Goal: Find contact information: Find contact information

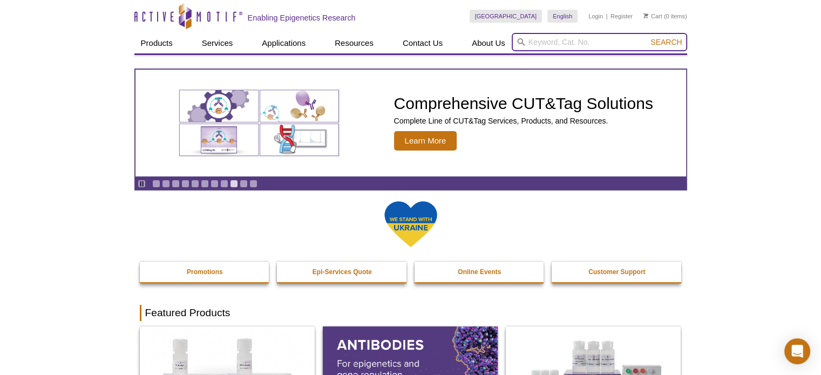
click at [567, 38] on input "search" at bounding box center [599, 42] width 175 height 18
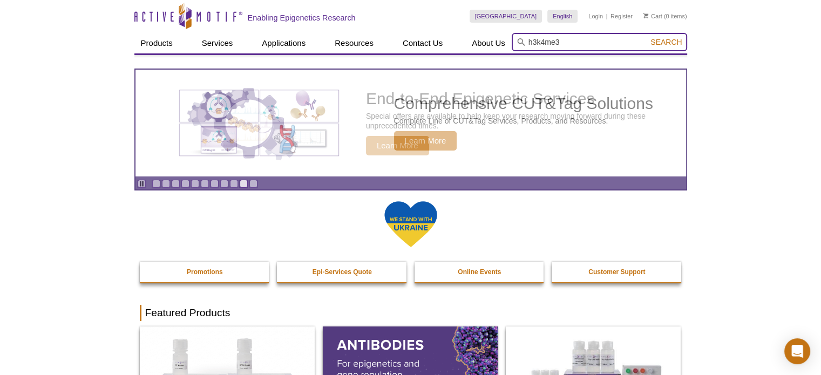
type input "h3k4me3"
click at [647, 37] on button "Search" at bounding box center [666, 42] width 38 height 10
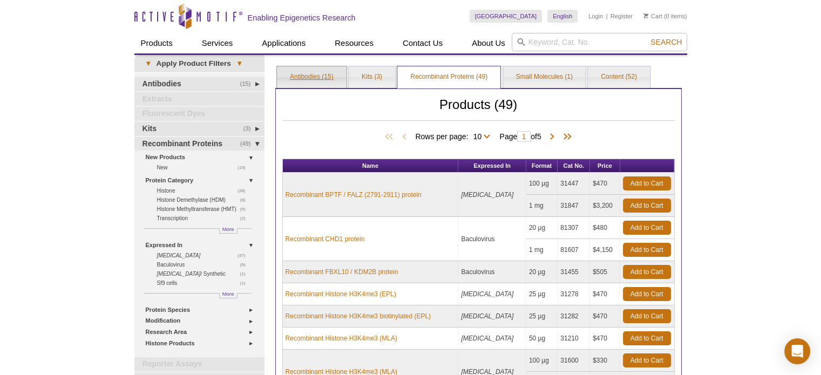
click at [317, 77] on link "Antibodies (15)" at bounding box center [312, 77] width 70 height 22
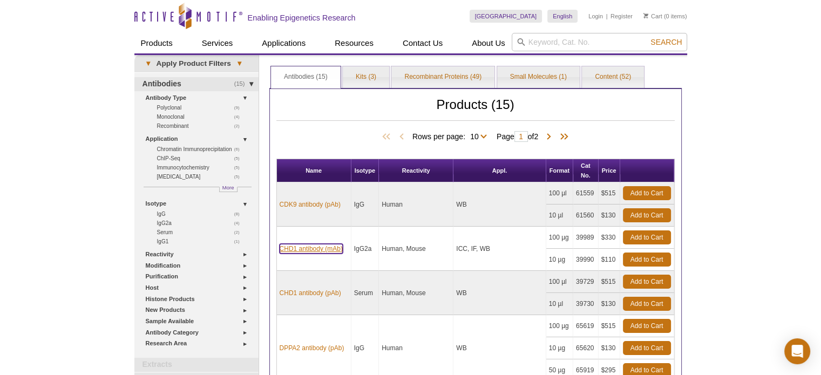
click at [315, 244] on link "CHD1 antibody (mAb)" at bounding box center [311, 249] width 63 height 10
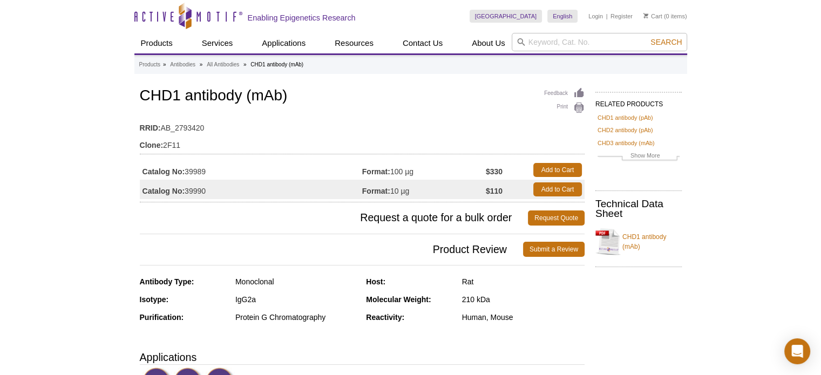
drag, startPoint x: 249, startPoint y: 128, endPoint x: 233, endPoint y: 130, distance: 16.9
click at [248, 130] on td "RRID: AB_2793420" at bounding box center [362, 125] width 445 height 17
drag, startPoint x: 161, startPoint y: 126, endPoint x: 203, endPoint y: 125, distance: 42.1
click at [203, 125] on td "RRID: AB_2793420" at bounding box center [362, 125] width 445 height 17
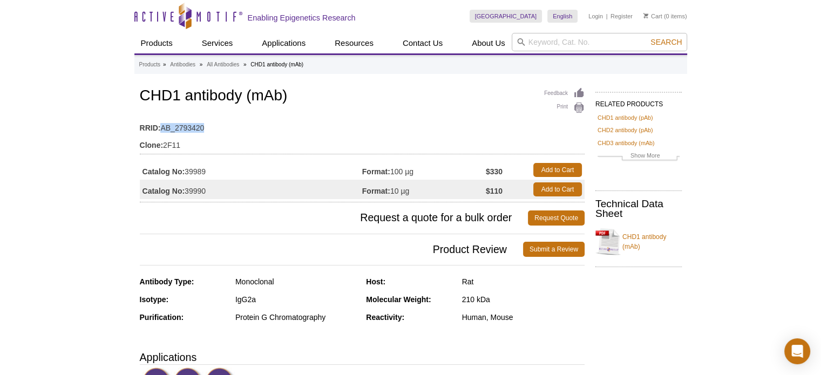
copy td "AB_2793420"
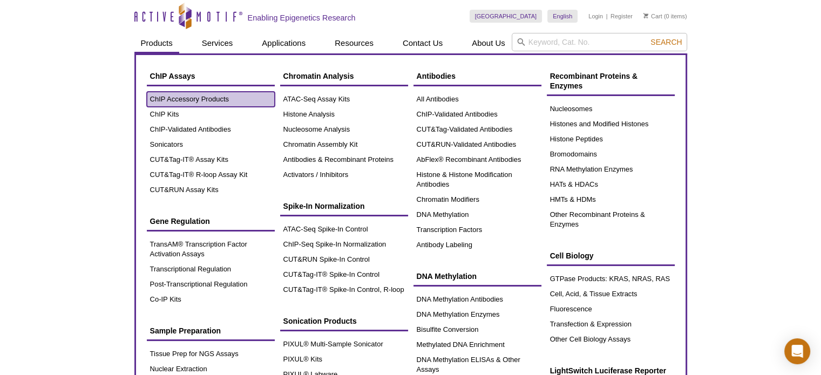
click at [179, 94] on link "ChIP Accessory Products" at bounding box center [211, 99] width 128 height 15
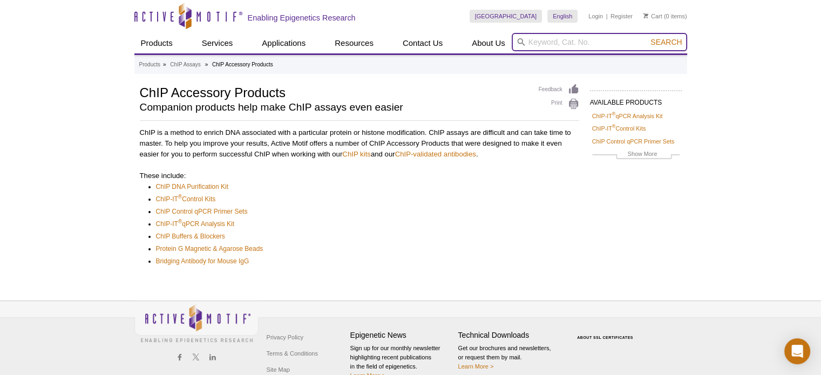
click at [565, 42] on input "search" at bounding box center [599, 42] width 175 height 18
paste input "AB_2793420"
type input "AB_2793420"
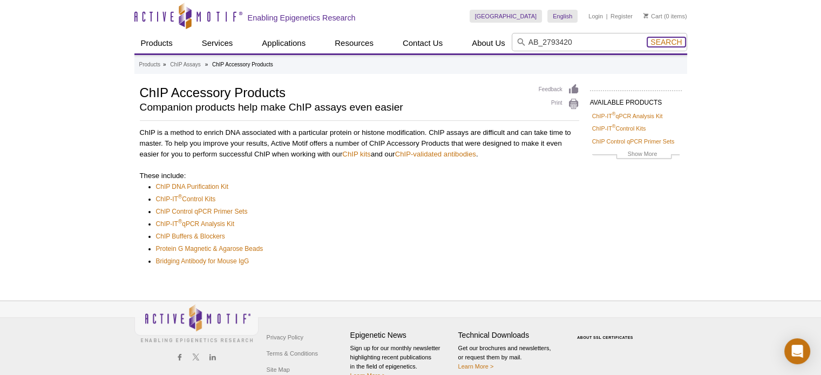
click at [667, 43] on span "Search" at bounding box center [665, 42] width 31 height 9
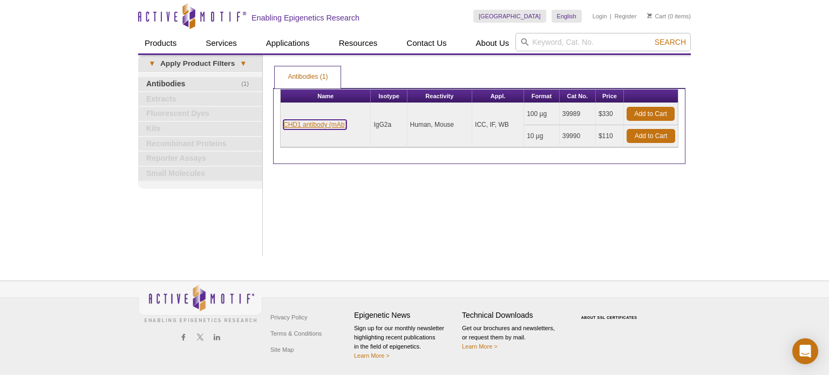
click at [313, 123] on link "CHD1 antibody (mAb)" at bounding box center [314, 125] width 63 height 10
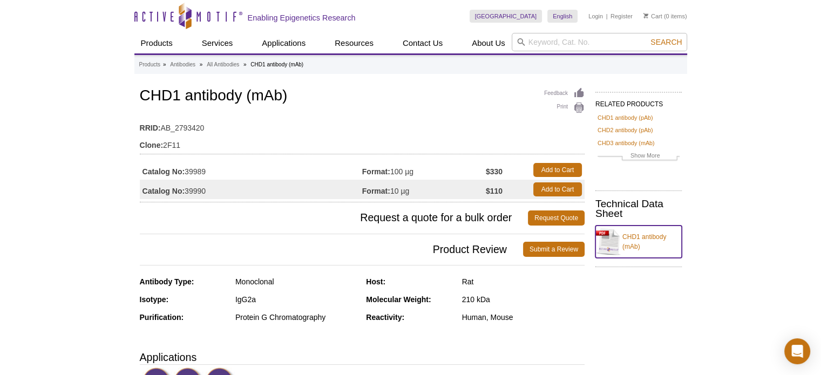
click at [633, 239] on link "CHD1 antibody (mAb)" at bounding box center [638, 242] width 86 height 32
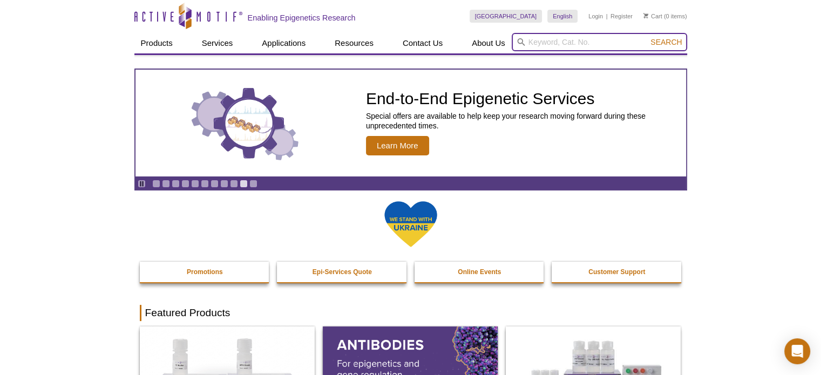
click at [593, 40] on input "search" at bounding box center [599, 42] width 175 height 18
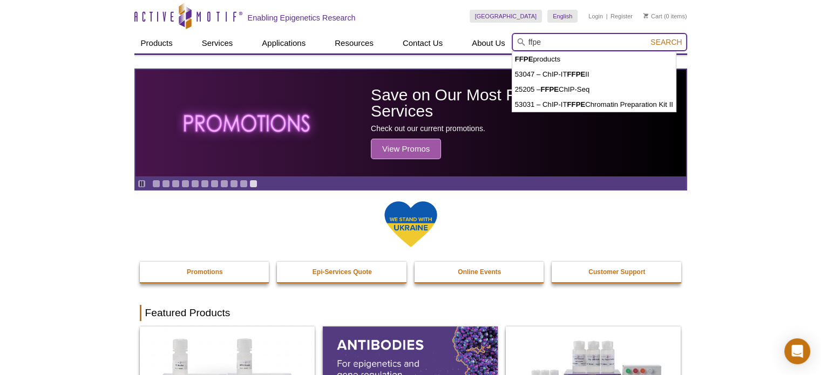
type input "ffpe"
click at [647, 37] on button "Search" at bounding box center [666, 42] width 38 height 10
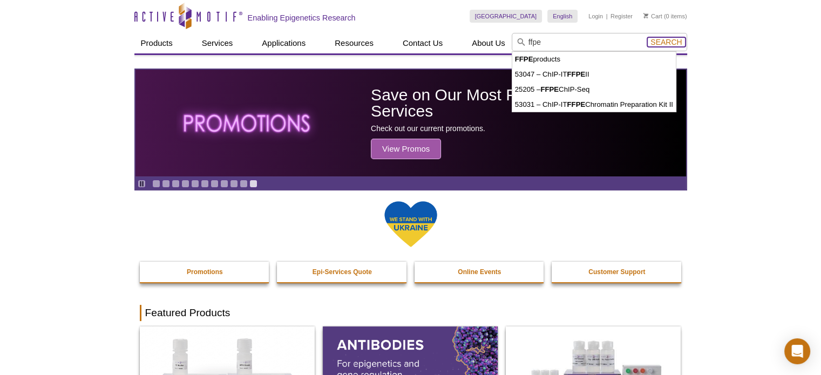
click at [680, 39] on span "Search" at bounding box center [665, 42] width 31 height 9
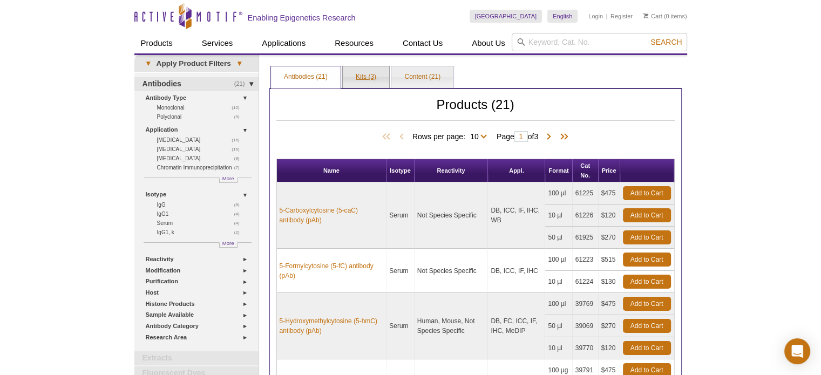
click at [358, 79] on link "Kits (3)" at bounding box center [366, 77] width 46 height 22
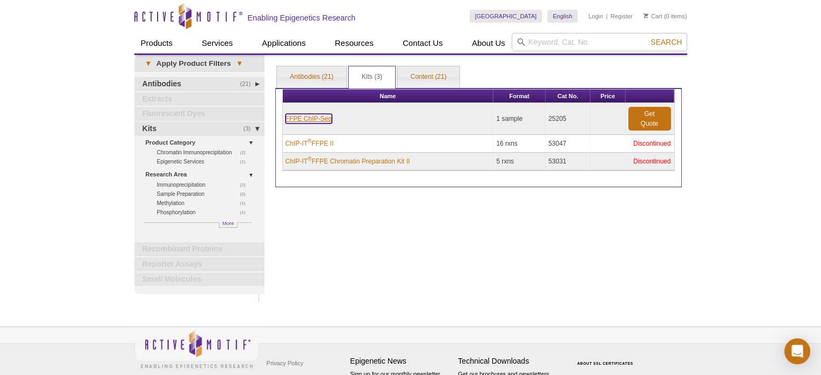
click at [324, 118] on link "FFPE ChIP-Seq" at bounding box center [309, 119] width 46 height 10
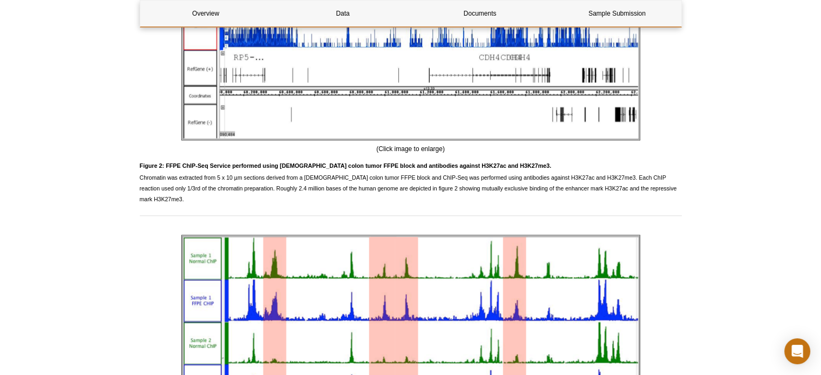
scroll to position [1350, 0]
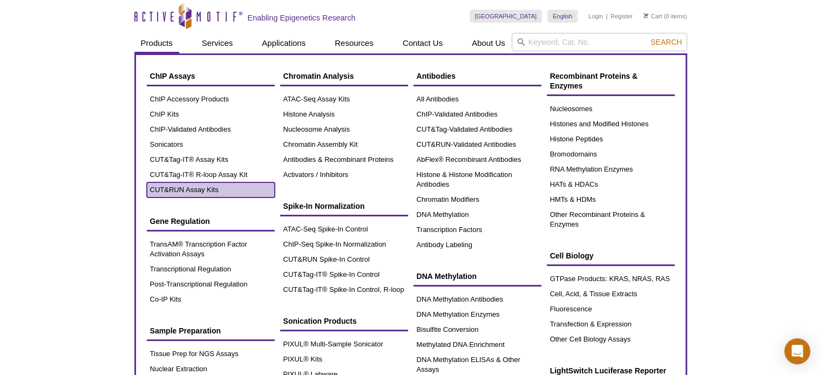
click at [180, 189] on link "CUT&RUN Assay Kits" at bounding box center [211, 189] width 128 height 15
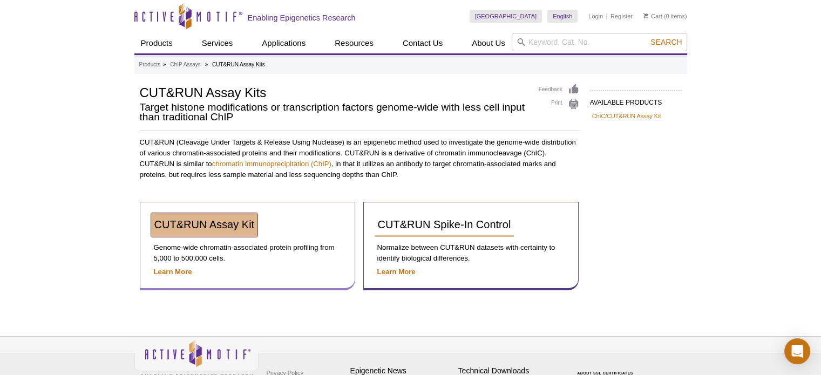
click at [204, 223] on span "CUT&RUN Assay Kit" at bounding box center [204, 225] width 100 height 12
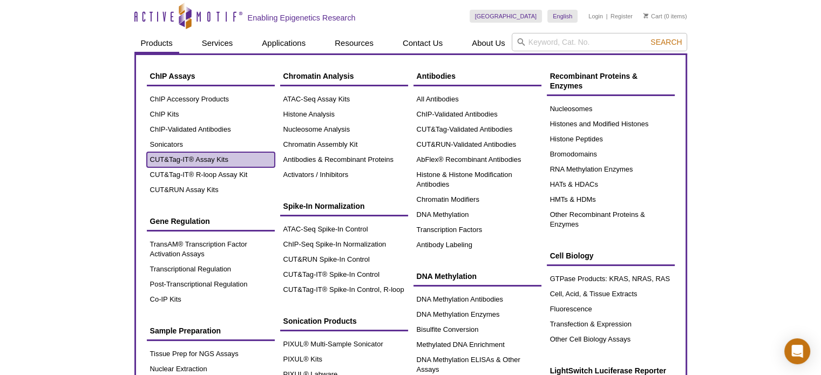
click at [178, 160] on link "CUT&Tag-IT® Assay Kits" at bounding box center [211, 159] width 128 height 15
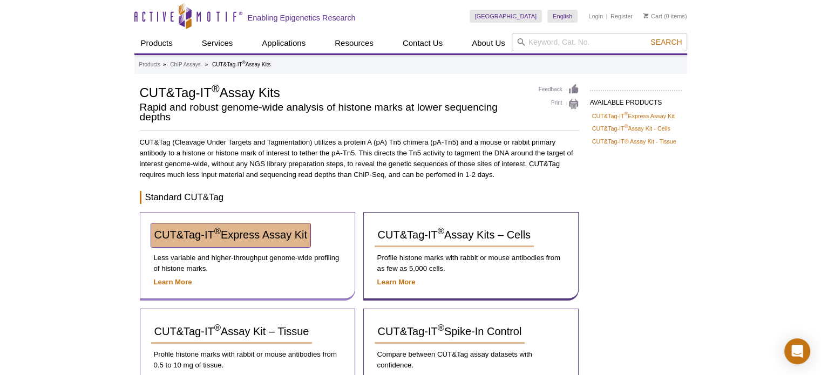
click at [231, 229] on span "CUT&Tag-IT ® Express Assay Kit" at bounding box center [230, 235] width 153 height 12
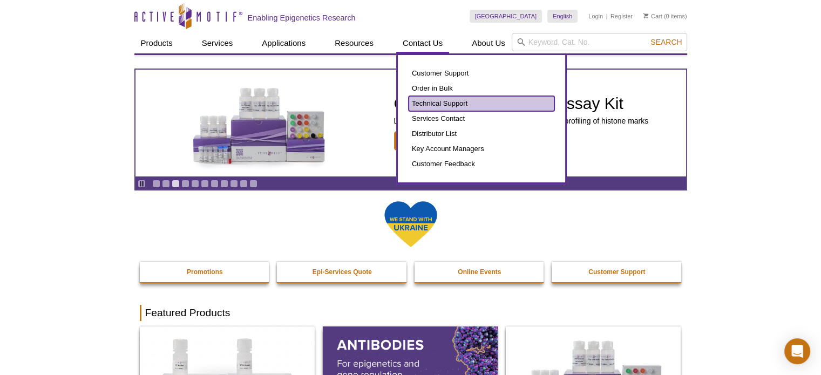
click at [449, 108] on link "Technical Support" at bounding box center [482, 103] width 146 height 15
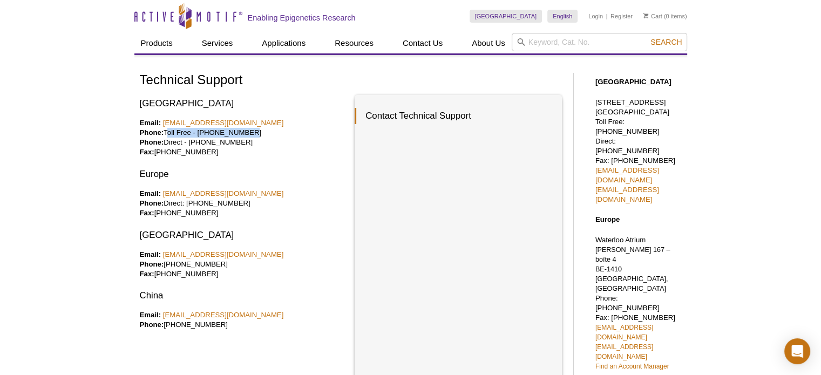
drag, startPoint x: 248, startPoint y: 132, endPoint x: 165, endPoint y: 132, distance: 83.7
click at [165, 132] on p "Email: tech_service@activemotif.com Phone: Toll Free - 877 222 9543 Phone: Dire…" at bounding box center [243, 137] width 207 height 39
copy p "Toll Free - 877 222 9543"
copy p "760 431 1263"
drag, startPoint x: 191, startPoint y: 144, endPoint x: 250, endPoint y: 143, distance: 59.4
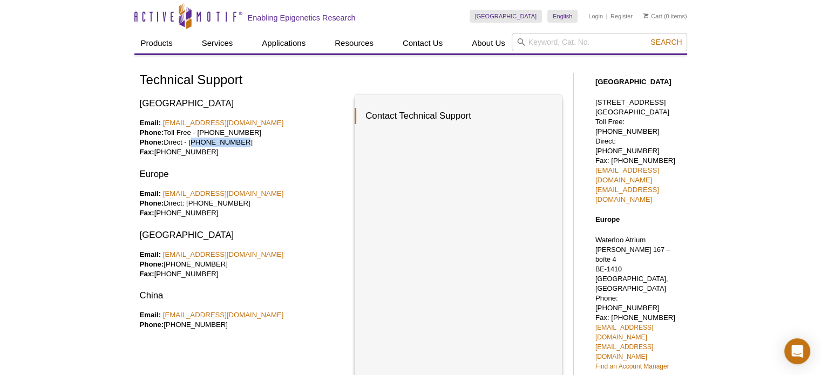
click at [250, 143] on p "Email: tech_service@activemotif.com Phone: Toll Free - 877 222 9543 Phone: Dire…" at bounding box center [243, 137] width 207 height 39
